Goal: Task Accomplishment & Management: Use online tool/utility

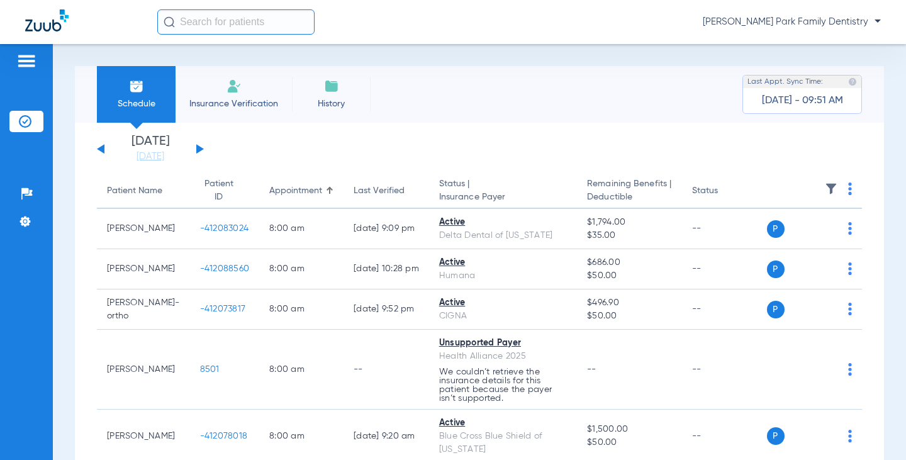
click at [198, 150] on button at bounding box center [200, 148] width 8 height 9
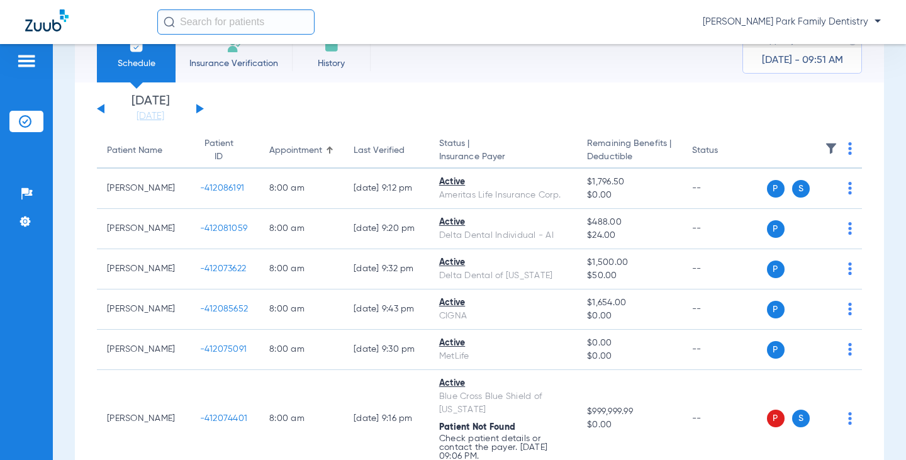
scroll to position [63, 0]
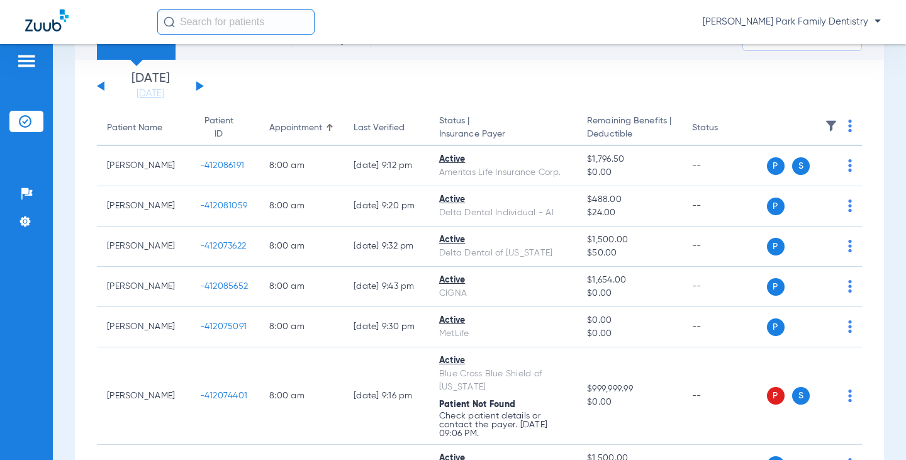
click at [825, 125] on img at bounding box center [831, 126] width 13 height 13
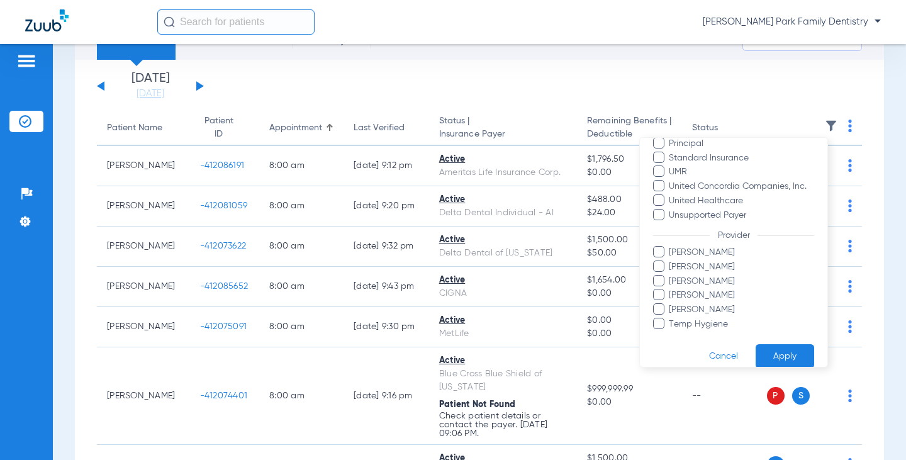
scroll to position [329, 0]
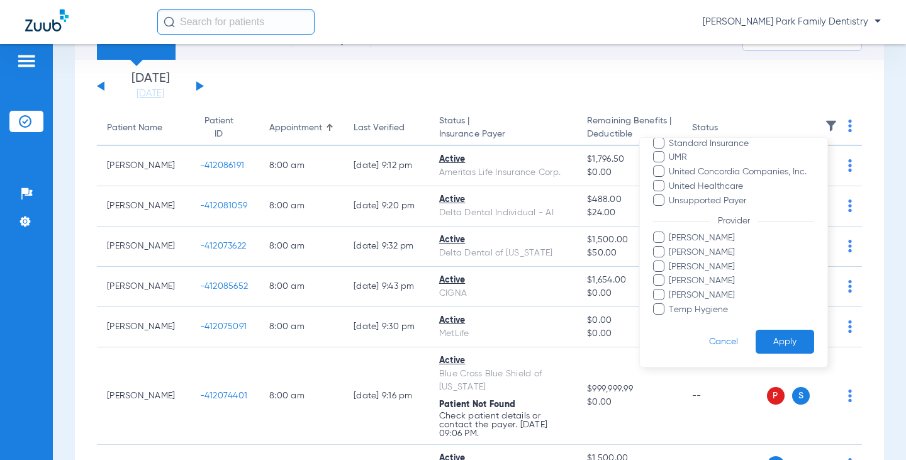
click at [708, 290] on span "[PERSON_NAME]" at bounding box center [741, 295] width 146 height 13
click at [671, 304] on input "[PERSON_NAME]" at bounding box center [671, 304] width 0 height 0
click at [764, 344] on button "Apply" at bounding box center [784, 342] width 59 height 25
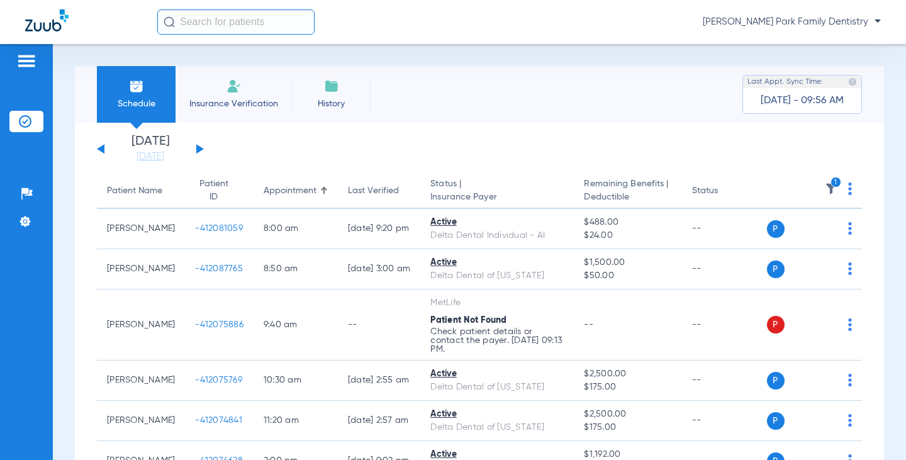
click at [830, 183] on icon "1" at bounding box center [835, 182] width 11 height 11
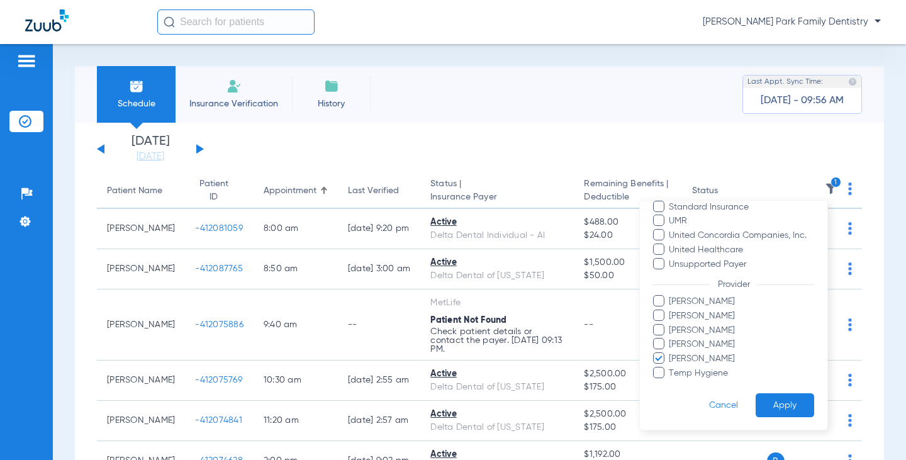
scroll to position [329, 0]
click at [704, 360] on span "[PERSON_NAME]" at bounding box center [741, 358] width 146 height 13
click at [671, 367] on input "[PERSON_NAME]" at bounding box center [671, 367] width 0 height 0
click at [705, 332] on span "[PERSON_NAME]" at bounding box center [741, 329] width 146 height 13
click at [671, 338] on input "[PERSON_NAME]" at bounding box center [671, 338] width 0 height 0
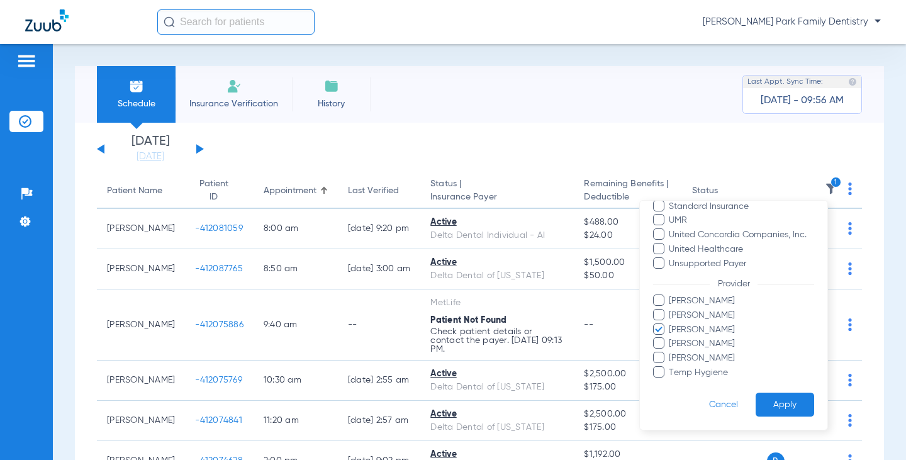
click at [768, 401] on button "Apply" at bounding box center [784, 405] width 59 height 25
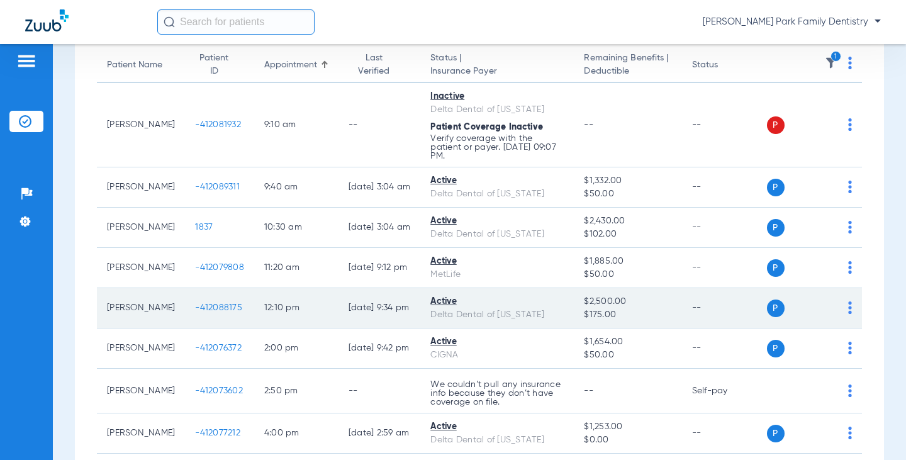
scroll to position [63, 0]
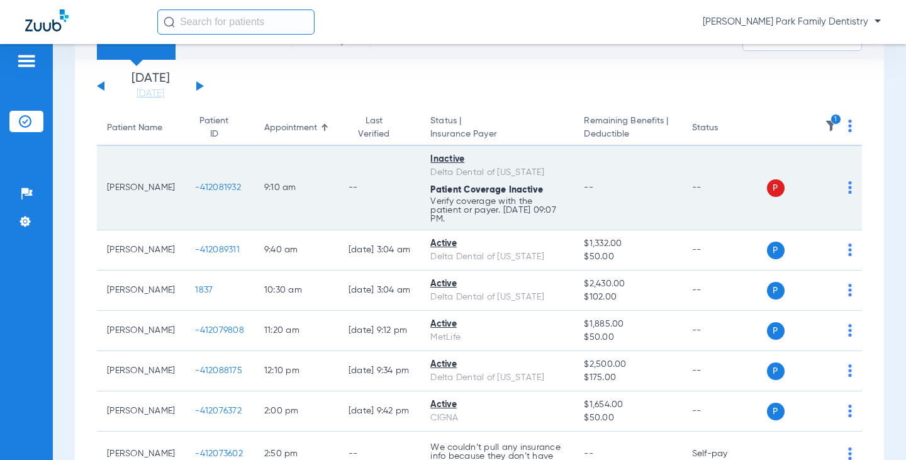
click at [195, 184] on span "-412081932" at bounding box center [218, 187] width 46 height 9
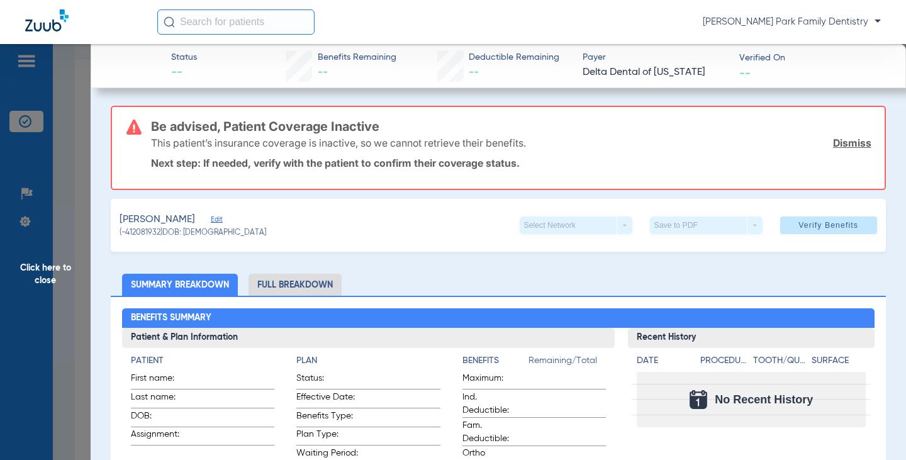
click at [47, 274] on span "Click here to close" at bounding box center [45, 274] width 91 height 460
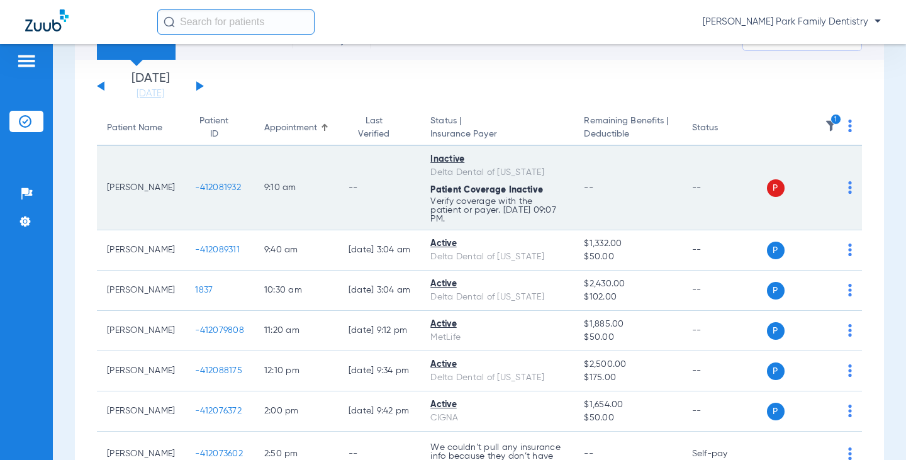
scroll to position [126, 0]
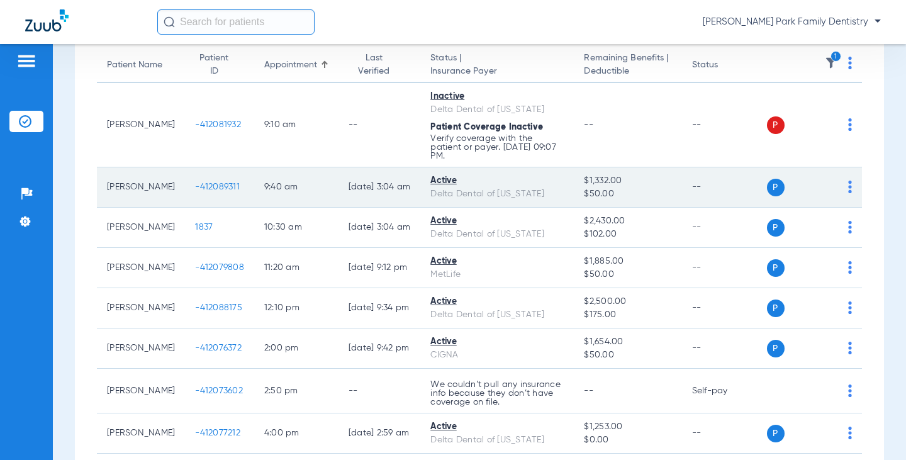
click at [191, 172] on td "-412089311" at bounding box center [219, 187] width 69 height 40
click at [195, 182] on span "-412089311" at bounding box center [217, 186] width 45 height 9
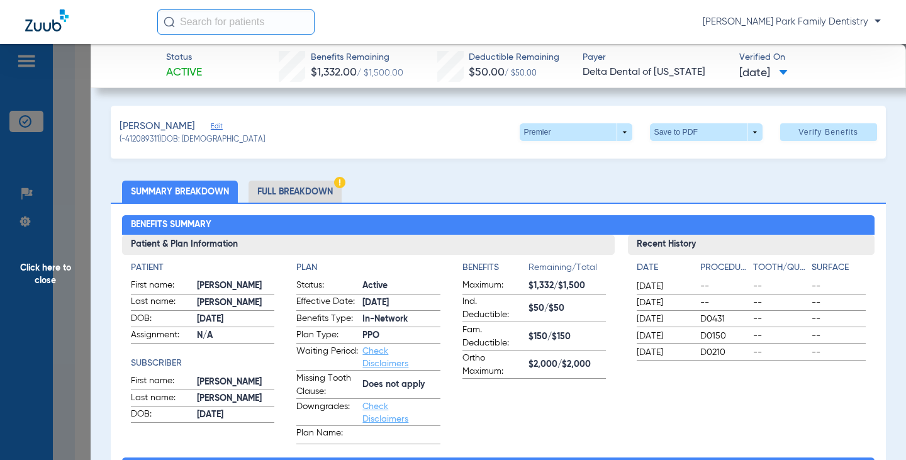
click at [361, 137] on div "[PERSON_NAME] (-412089311) DOB: [DEMOGRAPHIC_DATA] Premier arrow_drop_down Save…" at bounding box center [498, 132] width 774 height 53
click at [47, 275] on span "Click here to close" at bounding box center [45, 274] width 91 height 460
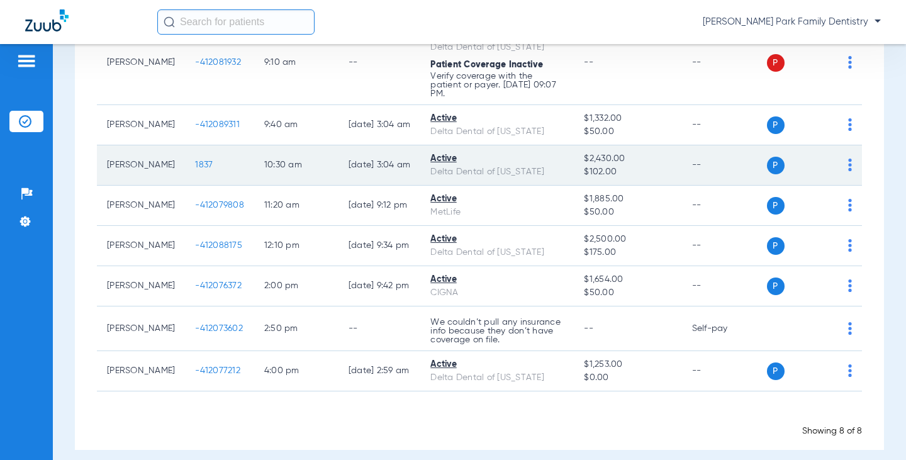
scroll to position [189, 0]
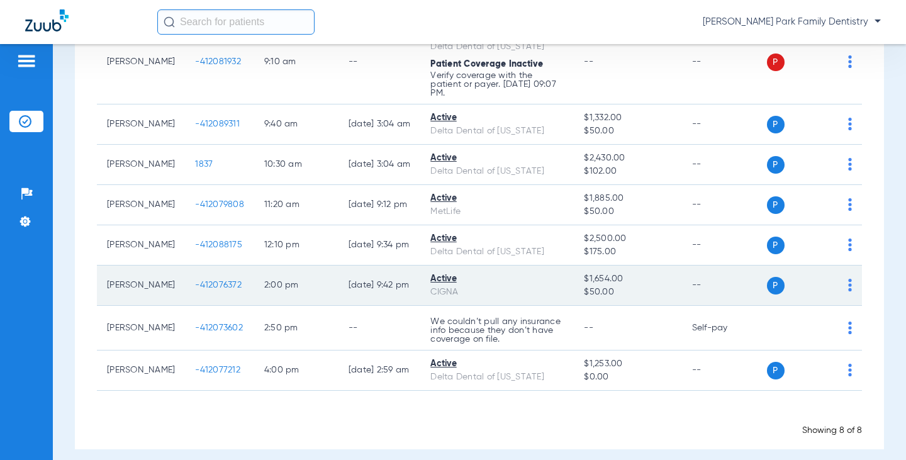
click at [204, 281] on span "-412076372" at bounding box center [218, 285] width 47 height 9
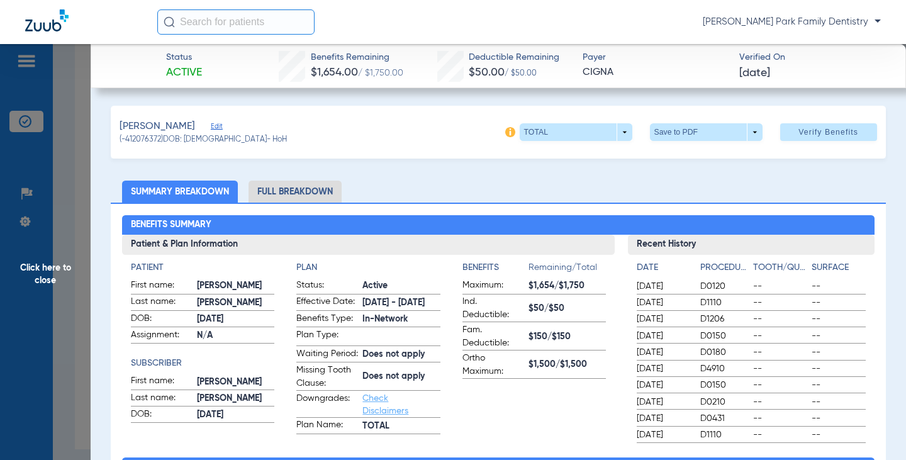
click at [35, 282] on span "Click here to close" at bounding box center [45, 274] width 91 height 460
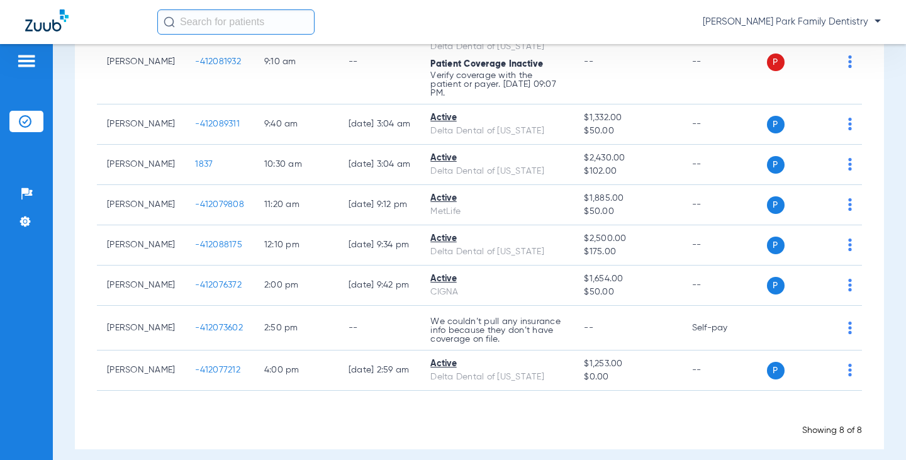
scroll to position [191, 0]
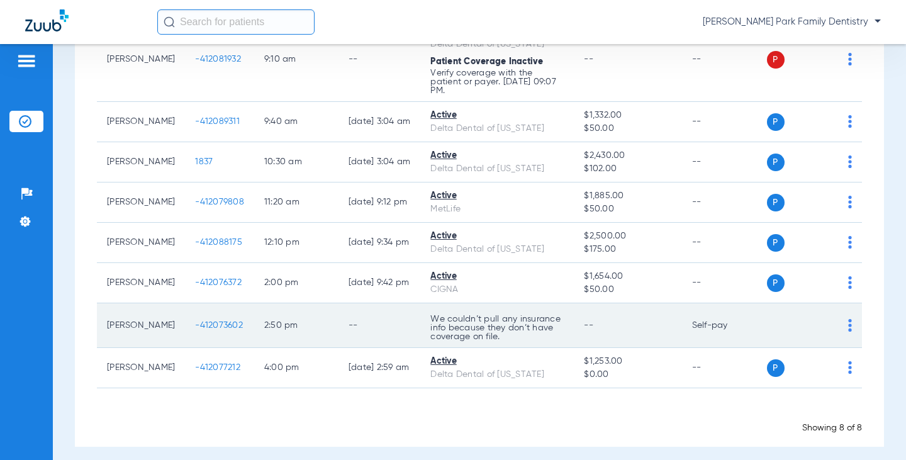
click at [185, 309] on td "-412073602" at bounding box center [219, 325] width 69 height 45
click at [195, 321] on span "-412073602" at bounding box center [219, 325] width 48 height 9
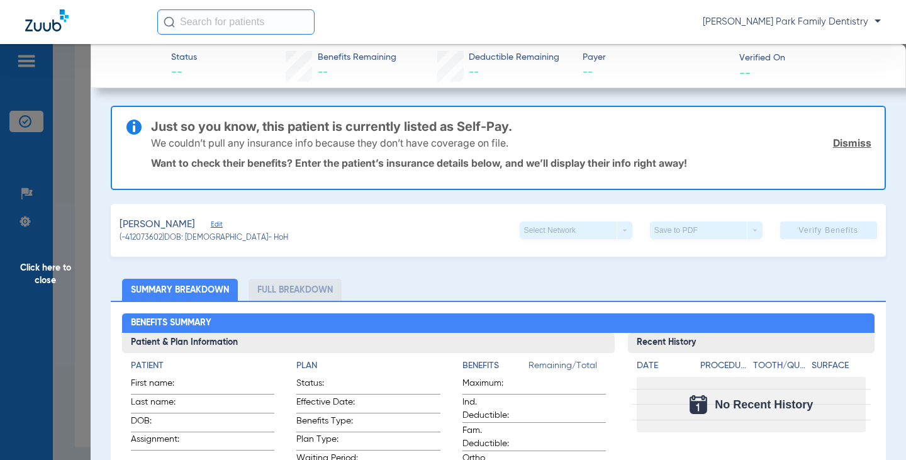
click at [57, 277] on span "Click here to close" at bounding box center [45, 274] width 91 height 460
